Goal: Information Seeking & Learning: Understand process/instructions

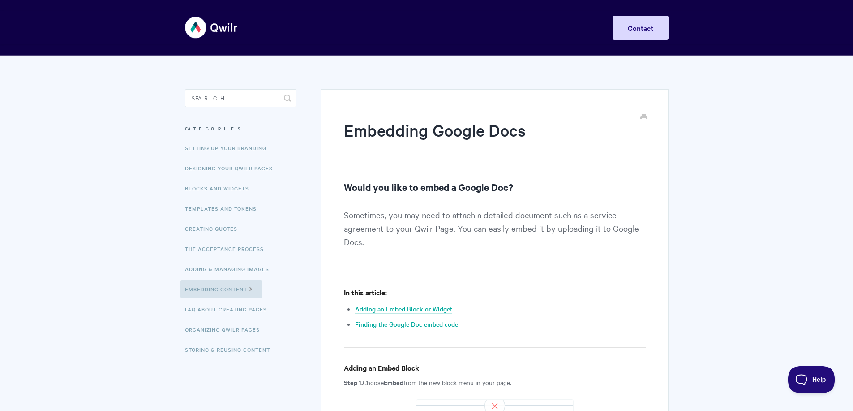
click at [197, 34] on img at bounding box center [211, 28] width 53 height 34
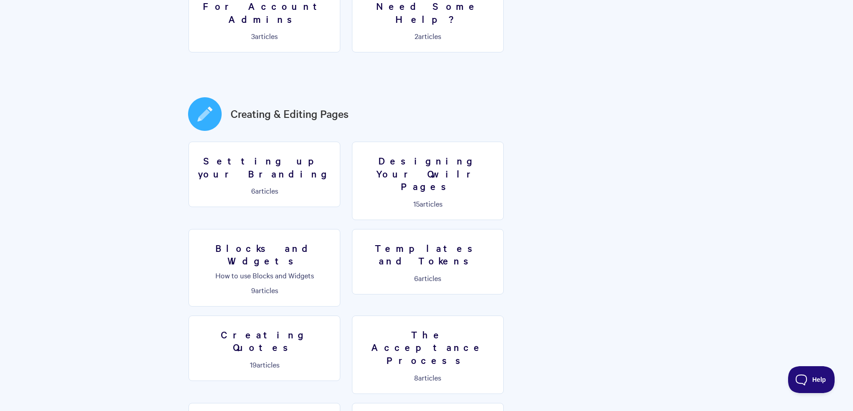
scroll to position [395, 0]
click at [335, 242] on h3 "Blocks and Widgets" at bounding box center [264, 255] width 140 height 26
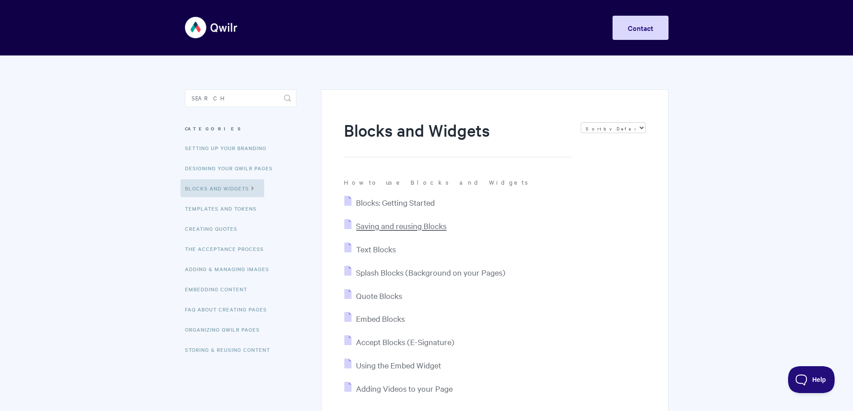
click at [387, 230] on span "Saving and reusing Blocks" at bounding box center [401, 225] width 90 height 10
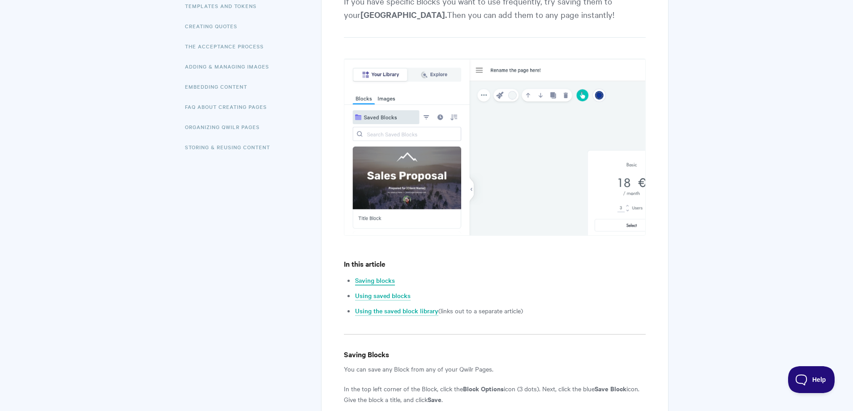
click at [377, 278] on link "Saving blocks" at bounding box center [375, 281] width 40 height 10
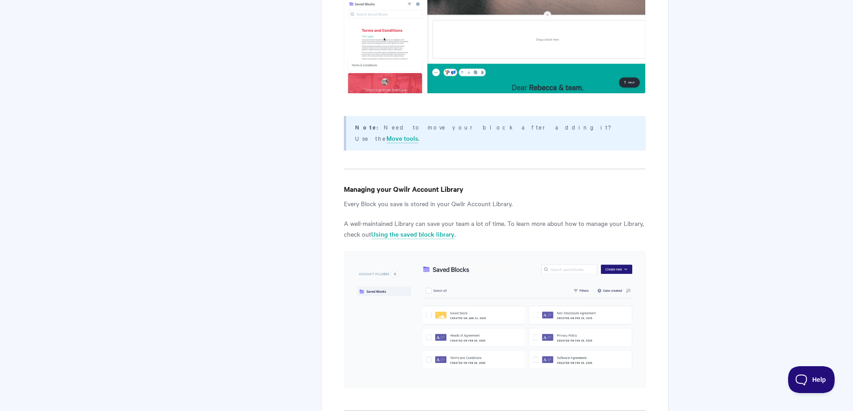
scroll to position [1598, 0]
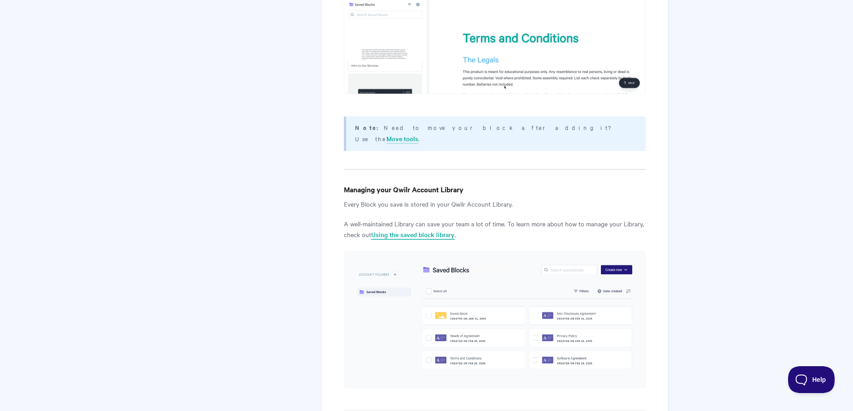
click at [429, 230] on link "Using the saved block library" at bounding box center [412, 235] width 83 height 10
